Goal: Transaction & Acquisition: Purchase product/service

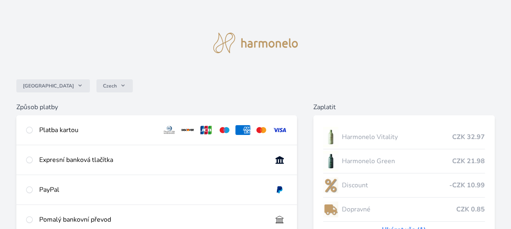
click at [26, 129] on div "Platba kartou" at bounding box center [156, 129] width 281 height 29
radio input "true"
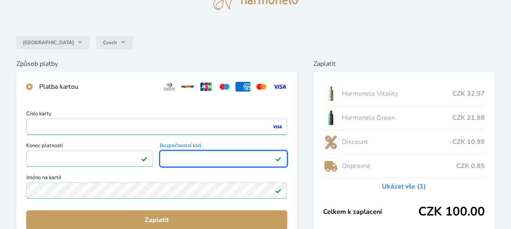
scroll to position [82, 0]
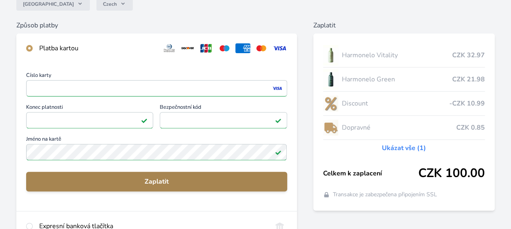
click at [159, 181] on span "Zaplatit" at bounding box center [157, 182] width 248 height 10
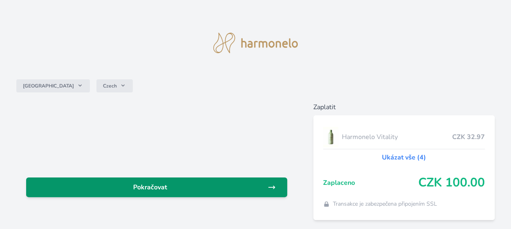
click at [274, 187] on icon at bounding box center [271, 187] width 6 height 3
